Goal: Find specific page/section: Find specific page/section

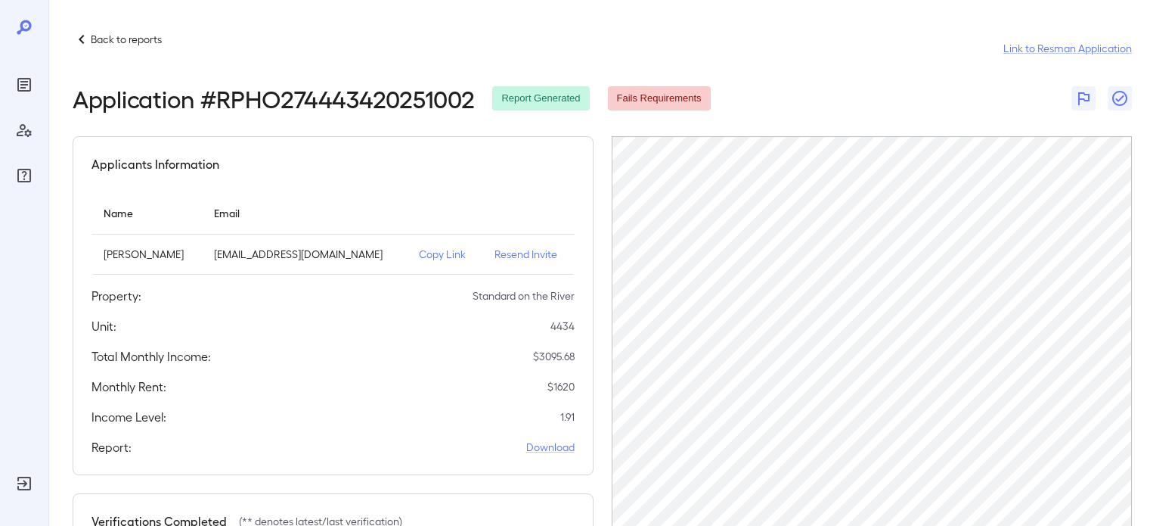
scroll to position [76, 0]
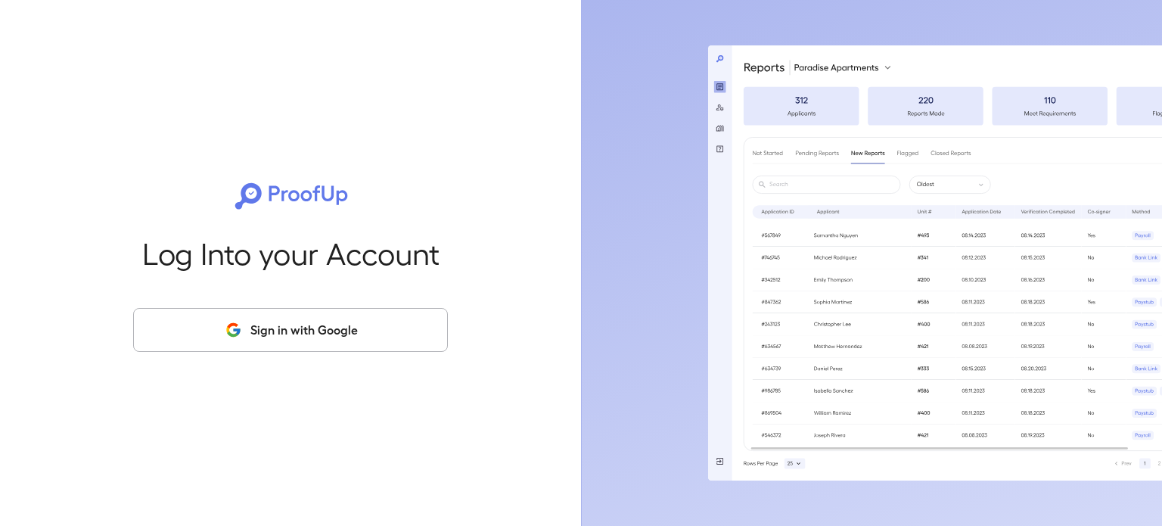
click at [315, 331] on button "Sign in with Google" at bounding box center [290, 330] width 315 height 44
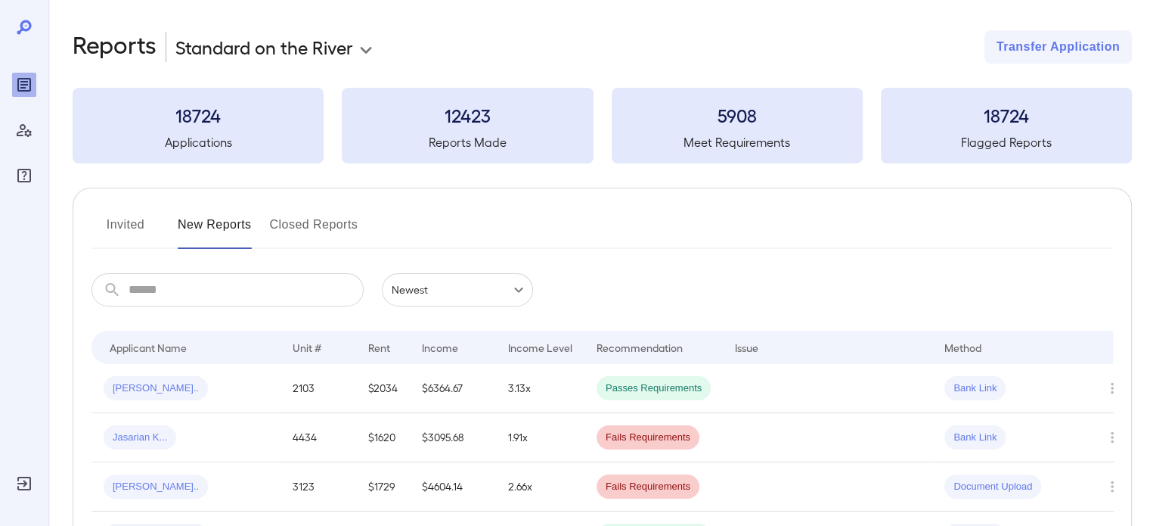
click at [256, 294] on input "text" at bounding box center [246, 289] width 235 height 33
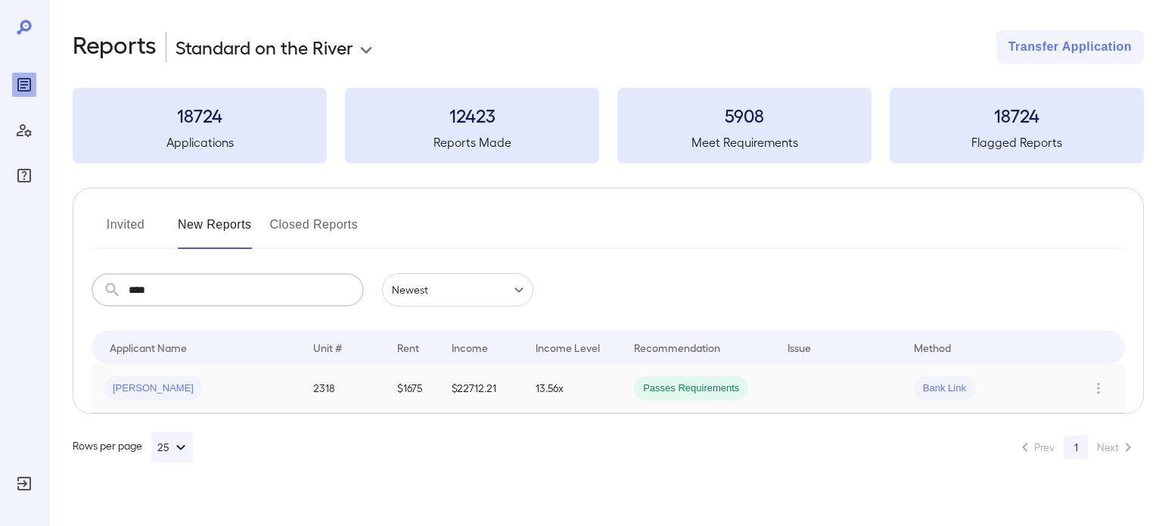
type input "****"
click at [294, 383] on td "Michelle L..." at bounding box center [196, 388] width 209 height 49
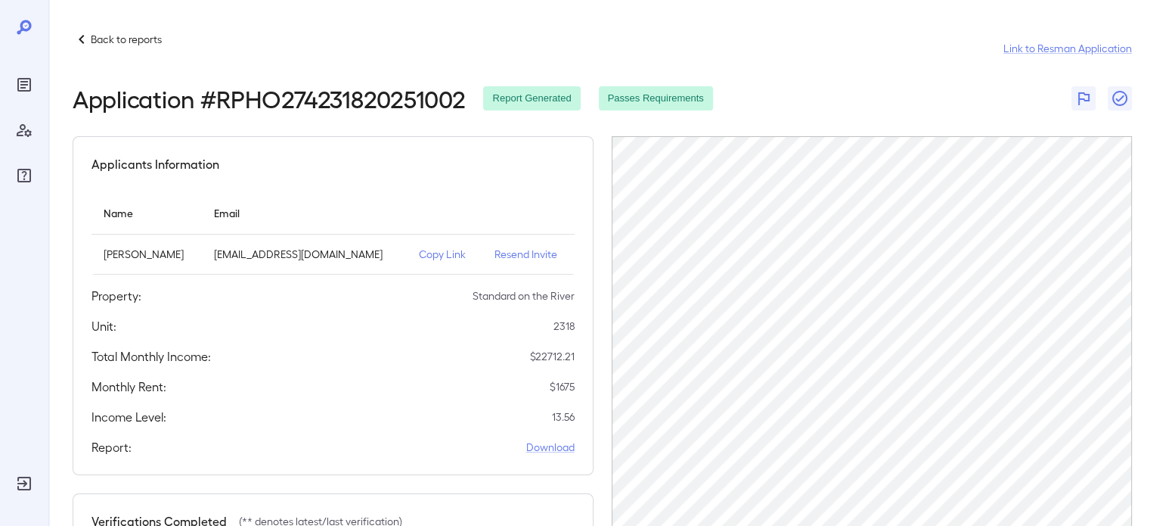
scroll to position [76, 0]
